Goal: Task Accomplishment & Management: Complete application form

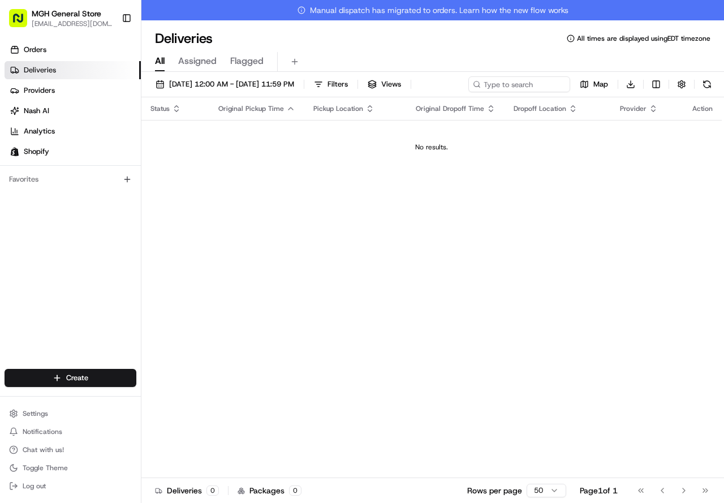
click at [50, 68] on span "Deliveries" at bounding box center [40, 70] width 32 height 10
click at [78, 386] on html "MGH General Store [EMAIL_ADDRESS][DOMAIN_NAME] Toggle Sidebar Orders Deliveries…" at bounding box center [362, 251] width 724 height 503
click at [193, 403] on link "Delivery" at bounding box center [204, 398] width 126 height 20
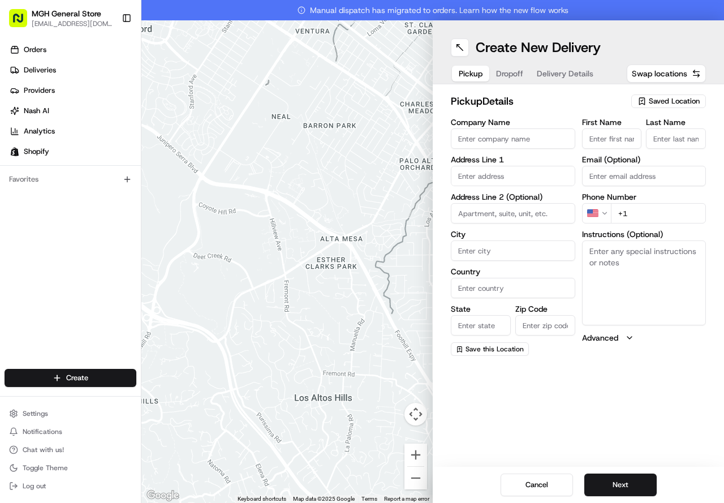
click at [668, 101] on span "Saved Location" at bounding box center [673, 101] width 51 height 10
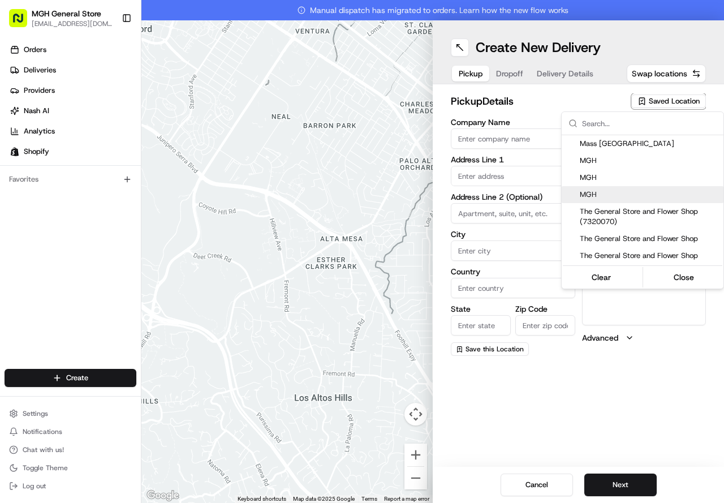
click at [586, 190] on span "MGH" at bounding box center [649, 194] width 139 height 10
type input "MGH"
type input "[STREET_ADDRESS]"
type input "[GEOGRAPHIC_DATA]"
type input "US"
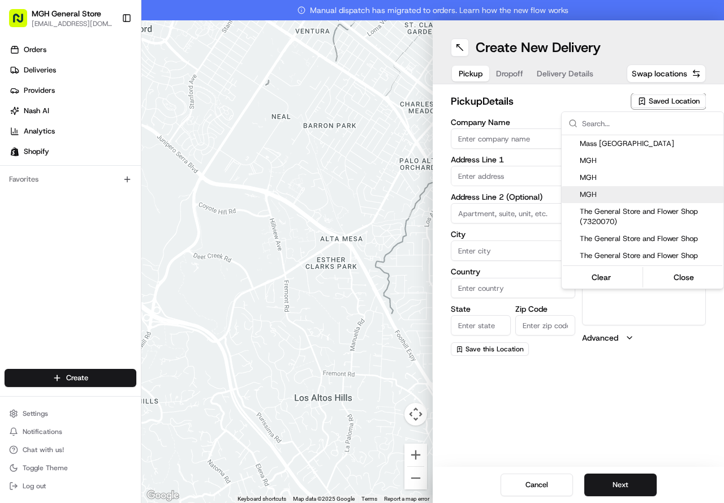
type input "MA"
type input "02114"
type input "[PERSON_NAME]"
type input "[PHONE_NUMBER]"
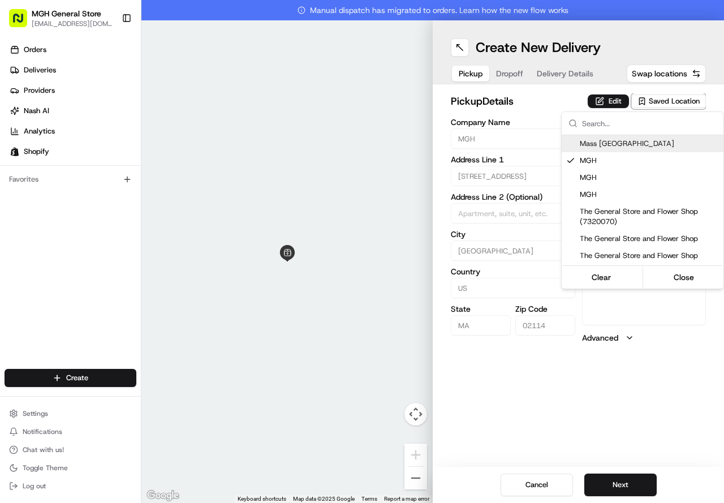
click at [542, 117] on html "MGH General Store [EMAIL_ADDRESS][DOMAIN_NAME] Toggle Sidebar Orders Deliveries…" at bounding box center [362, 251] width 724 height 503
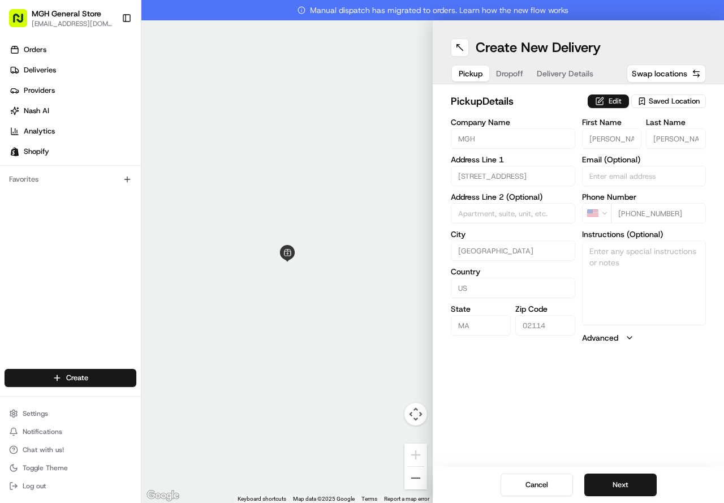
click at [599, 102] on button "Edit" at bounding box center [607, 101] width 41 height 14
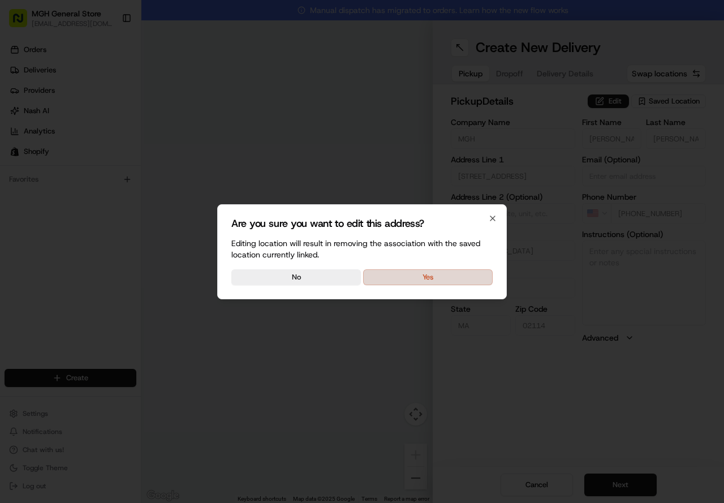
click at [457, 275] on button "Yes" at bounding box center [427, 277] width 129 height 16
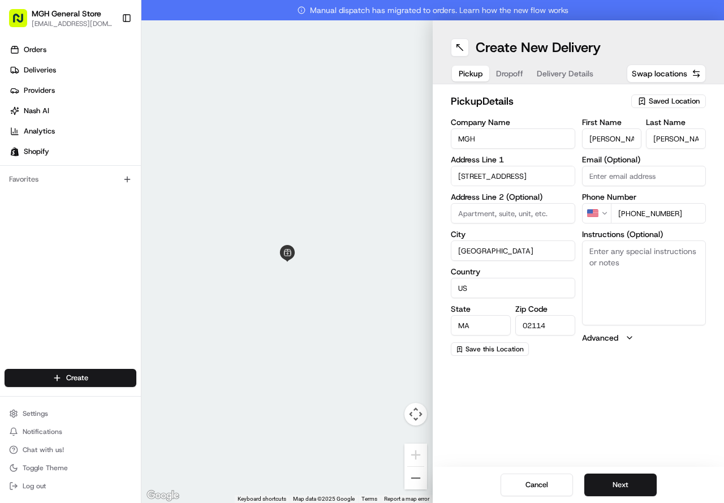
click at [635, 291] on textarea "Instructions (Optional)" at bounding box center [644, 282] width 124 height 85
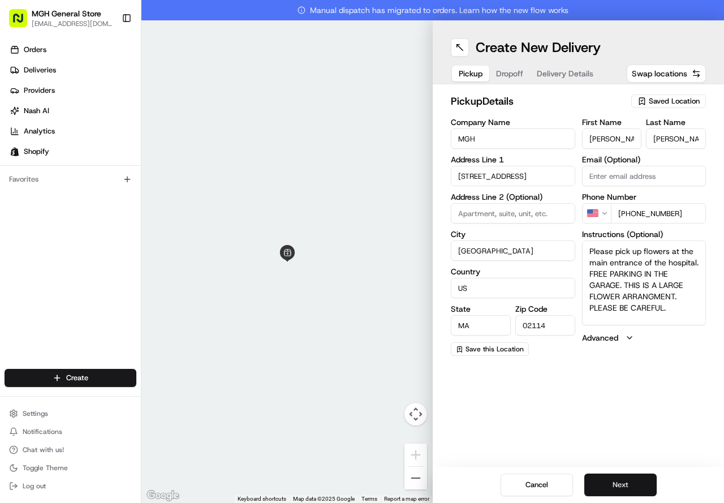
type textarea "Please pick up flowers at the main entrance of the hospital. FREE PARKING IN TH…"
click at [635, 479] on button "Next" at bounding box center [620, 484] width 72 height 23
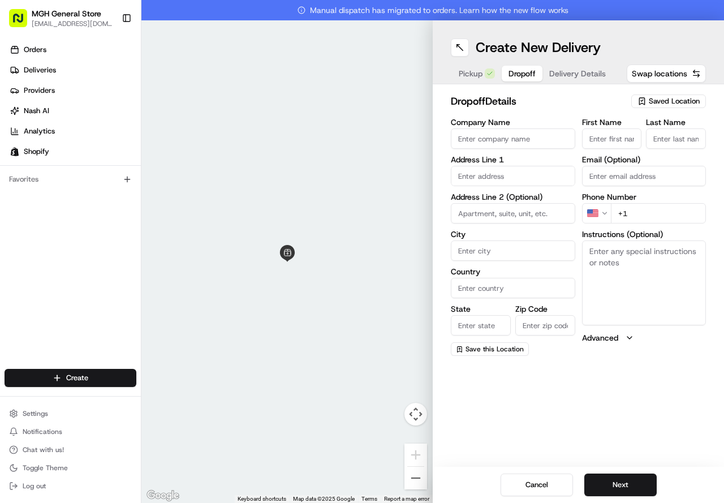
click at [472, 141] on input "Company Name" at bounding box center [513, 138] width 124 height 20
type input "8"
type input "[PERSON_NAME] FUNERAL HOME"
click at [643, 139] on div "First Name Last Name" at bounding box center [644, 133] width 124 height 31
click at [632, 139] on input "First Name" at bounding box center [612, 138] width 60 height 20
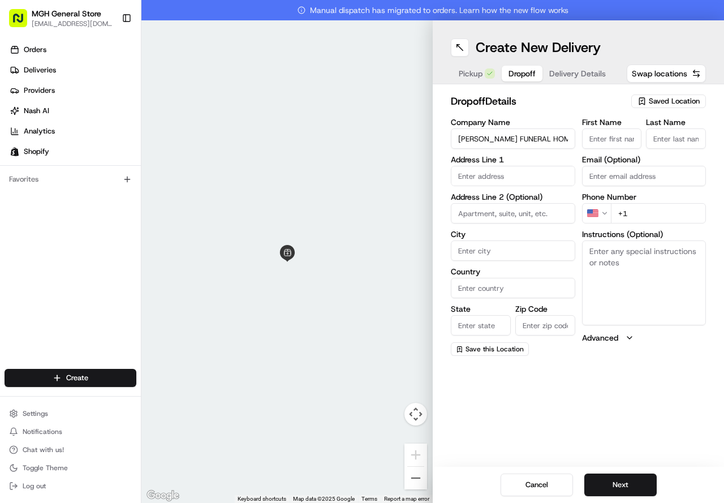
type input "j"
type input "[PERSON_NAME]"
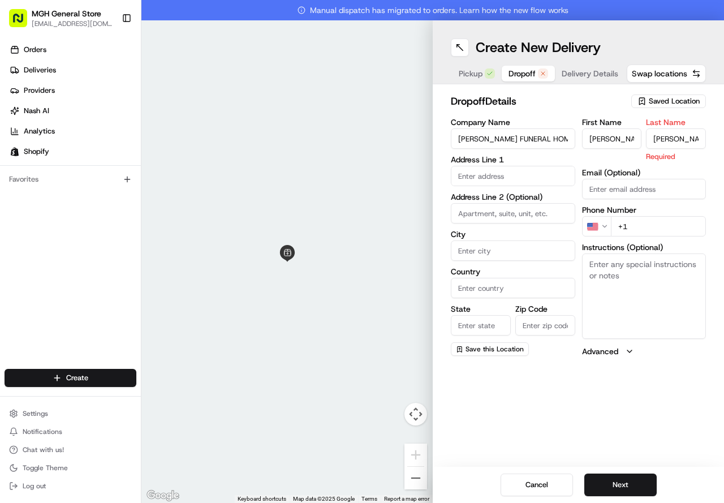
type input "[PERSON_NAME]"
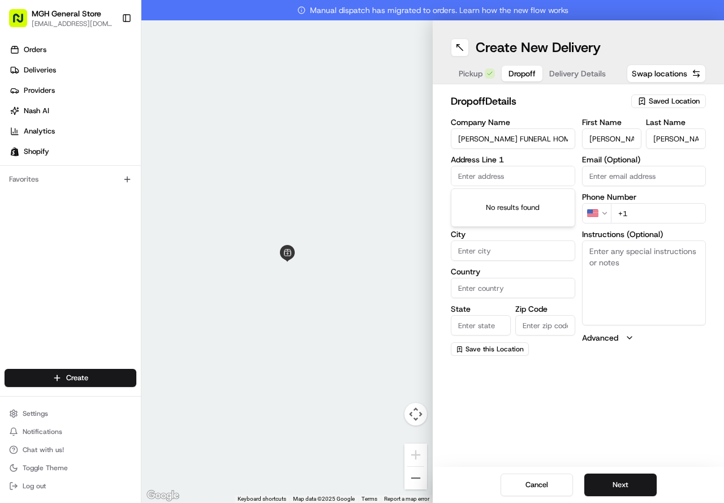
click at [499, 181] on input "text" at bounding box center [513, 176] width 124 height 20
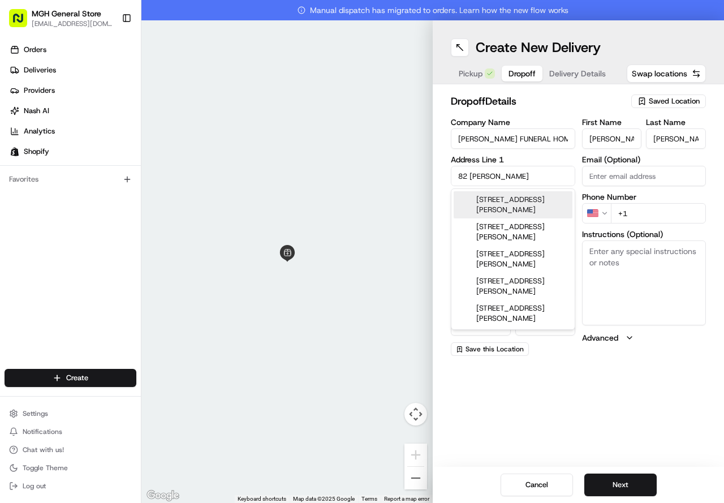
click at [497, 201] on div "[STREET_ADDRESS][PERSON_NAME]" at bounding box center [512, 204] width 119 height 27
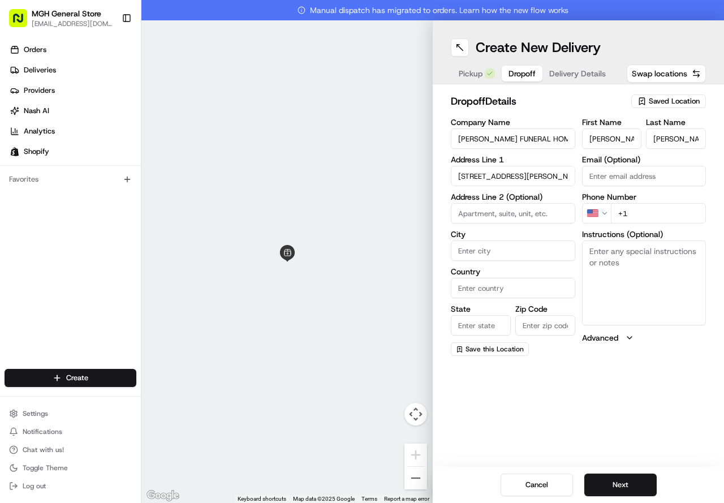
type input "[STREET_ADDRESS][PERSON_NAME]"
type input "Peabody"
type input "[GEOGRAPHIC_DATA]"
type input "MA"
type input "01960"
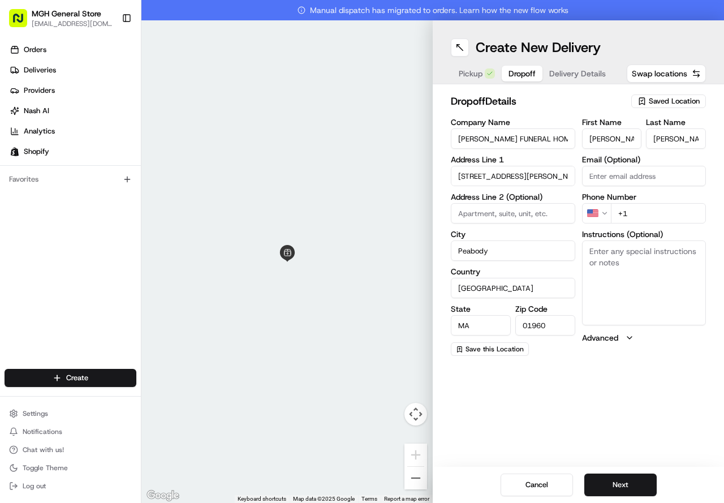
type input "[STREET_ADDRESS][PERSON_NAME]"
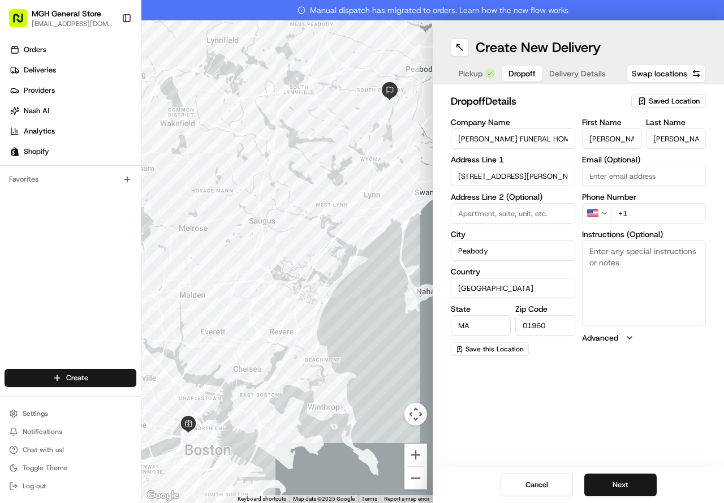
click at [643, 210] on input "+1" at bounding box center [659, 213] width 96 height 20
type input "[PHONE_NUMBER]"
click at [650, 278] on textarea "Instructions (Optional)" at bounding box center [644, 282] width 124 height 85
type textarea "PLEASE DROP OFF INSIDE FUNERAL HOME"
click at [635, 483] on button "Next" at bounding box center [620, 484] width 72 height 23
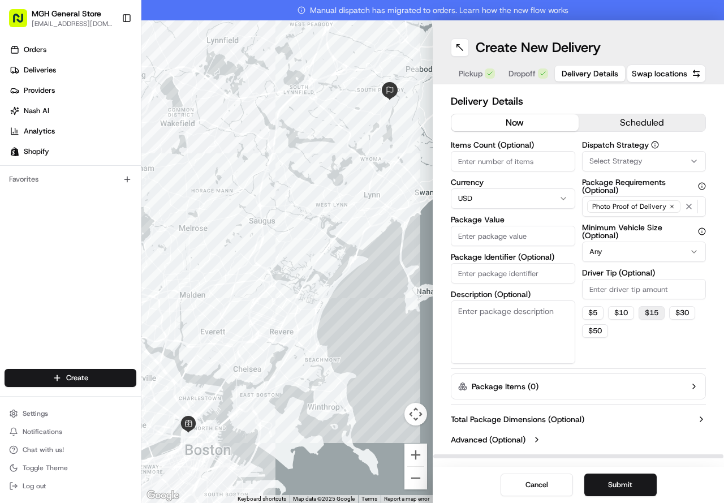
click at [653, 313] on button "$ 15" at bounding box center [651, 313] width 26 height 14
type input "15"
click at [496, 235] on input "Package Value" at bounding box center [513, 236] width 124 height 20
type input "250.00"
click at [642, 339] on div "Dispatch Strategy Select Strategy Package Requirements (Optional) Photo Proof o…" at bounding box center [644, 252] width 124 height 223
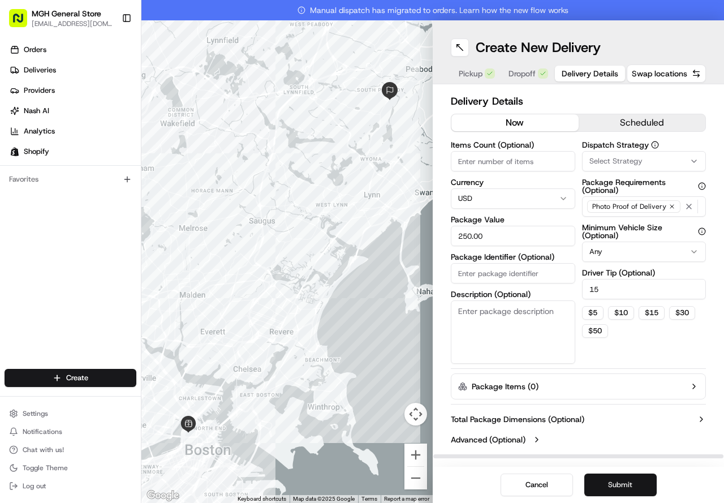
click at [603, 478] on button "Submit" at bounding box center [620, 484] width 72 height 23
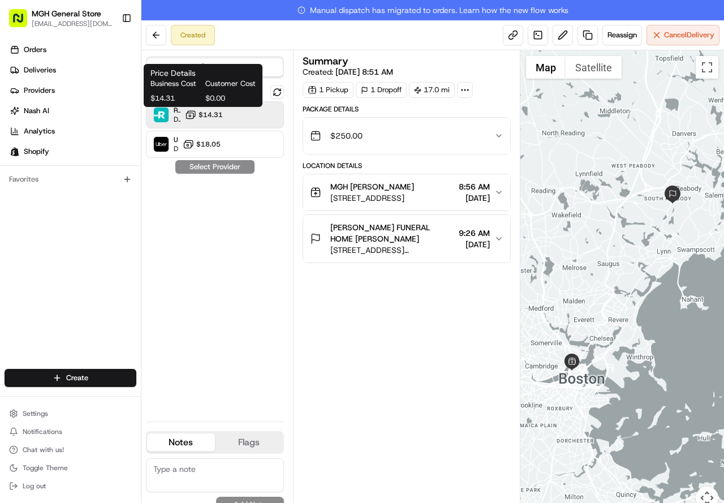
click at [207, 110] on button "$14.31" at bounding box center [204, 114] width 38 height 11
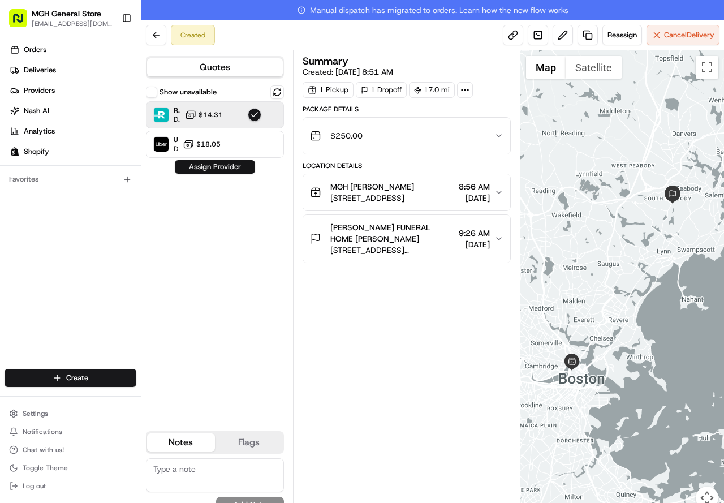
click at [223, 166] on button "Assign Provider" at bounding box center [215, 167] width 80 height 14
